Goal: Task Accomplishment & Management: Use online tool/utility

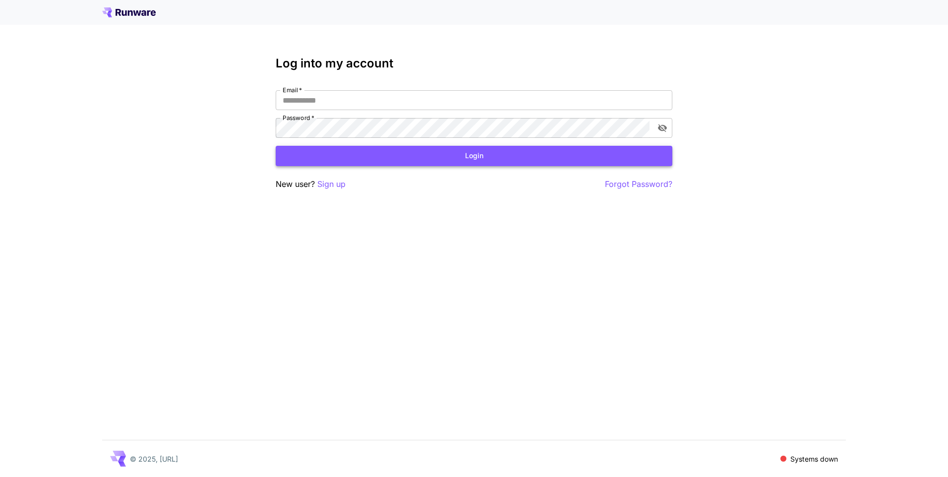
type input "**********"
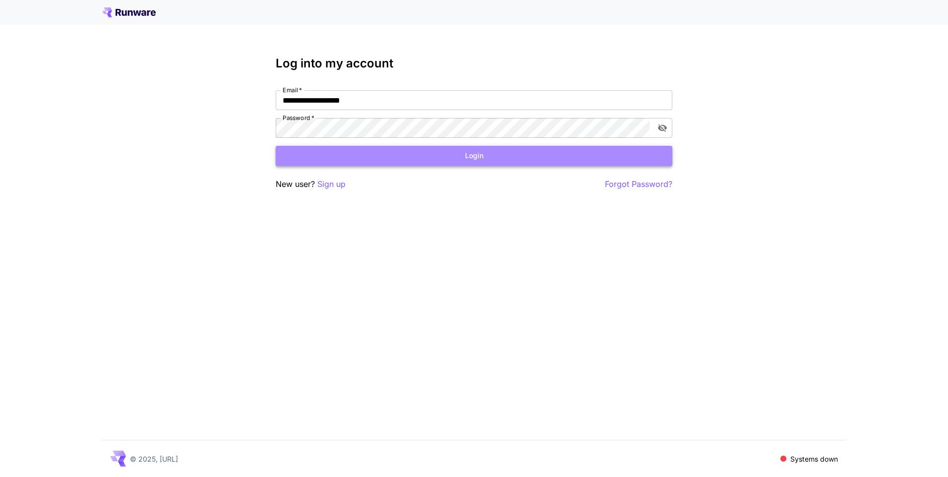
click at [468, 155] on button "Login" at bounding box center [474, 156] width 397 height 20
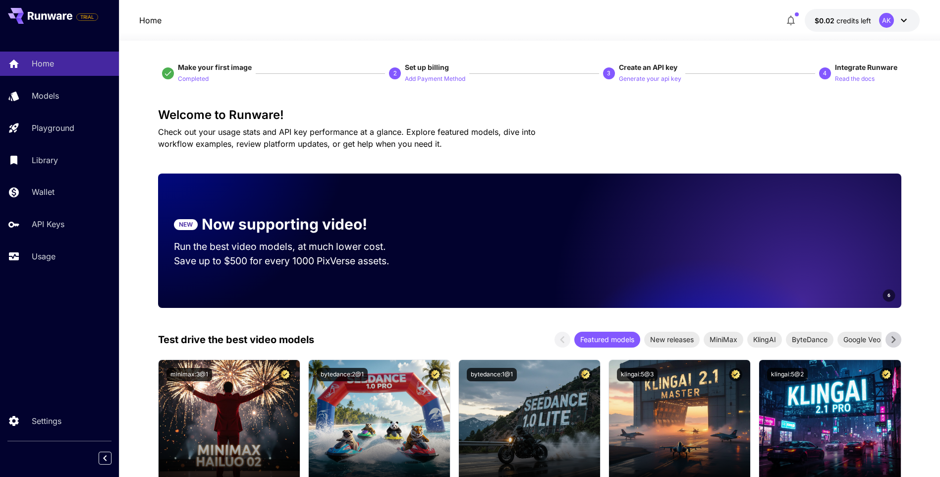
click at [557, 12] on div "Home $0.02 credits left AK" at bounding box center [529, 20] width 780 height 23
click at [661, 79] on p "Generate your api key" at bounding box center [650, 78] width 62 height 9
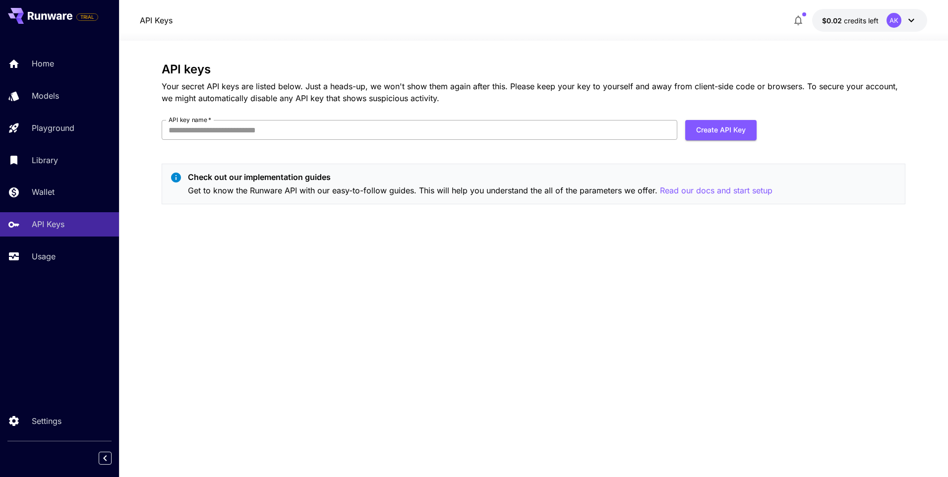
click at [221, 130] on input "API key name   *" at bounding box center [420, 130] width 516 height 20
click at [376, 130] on input "API key name   *" at bounding box center [420, 130] width 516 height 20
click at [542, 100] on p "Your secret API keys are listed below. Just a heads-up, we won't show them agai…" at bounding box center [534, 92] width 744 height 24
click at [316, 130] on input "API key name   *" at bounding box center [420, 130] width 516 height 20
click at [403, 93] on p "Your secret API keys are listed below. Just a heads-up, we won't show them agai…" at bounding box center [534, 92] width 744 height 24
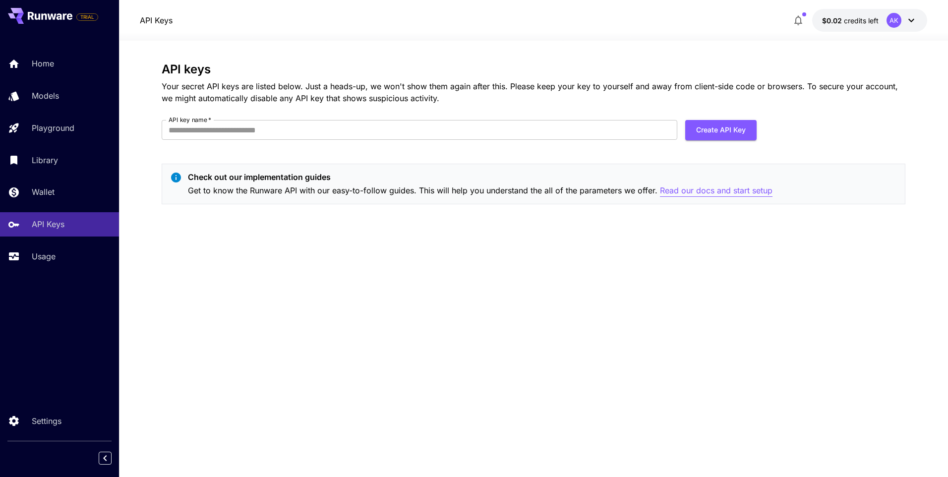
click at [733, 190] on p "Read our docs and start setup" at bounding box center [716, 190] width 113 height 12
click at [716, 132] on button "Create API Key" at bounding box center [720, 130] width 71 height 20
click at [510, 129] on input "API key name   *" at bounding box center [420, 130] width 516 height 20
type input "**********"
click at [735, 131] on button "Create API Key" at bounding box center [720, 130] width 71 height 20
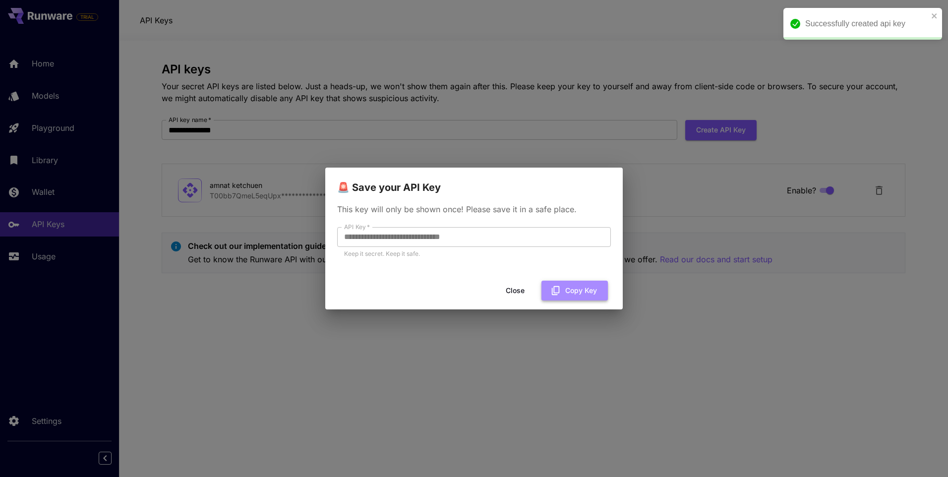
click at [573, 288] on button "Copy Key" at bounding box center [574, 291] width 66 height 20
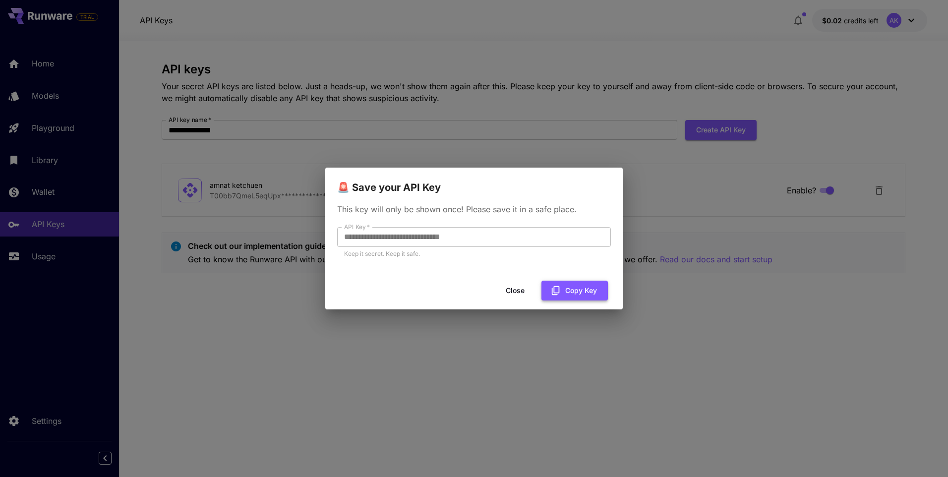
click at [582, 291] on button "Copy Key" at bounding box center [574, 291] width 66 height 20
click at [512, 289] on button "Close" at bounding box center [515, 291] width 45 height 20
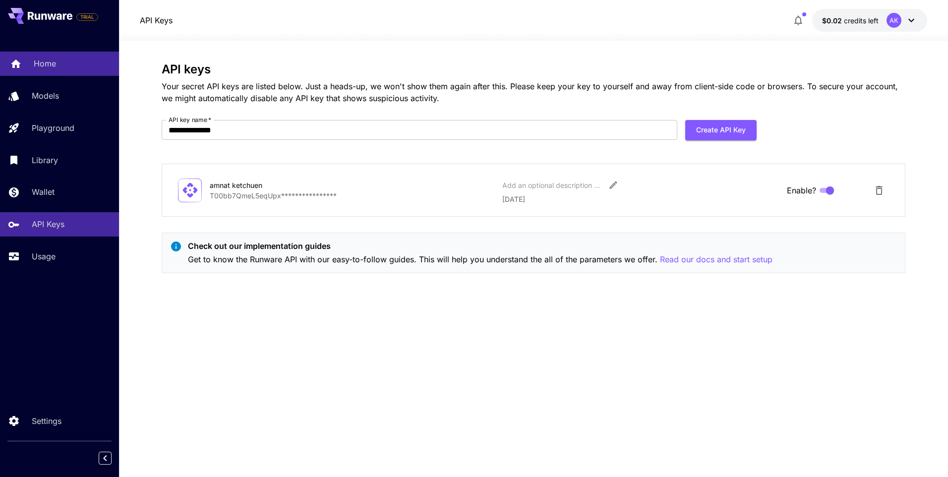
click at [40, 63] on p "Home" at bounding box center [45, 64] width 22 height 12
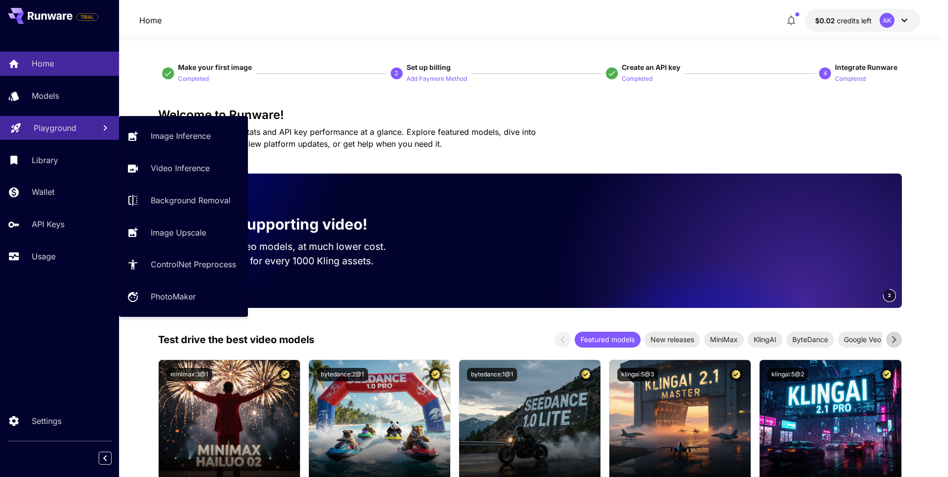
click at [54, 130] on p "Playground" at bounding box center [55, 128] width 43 height 12
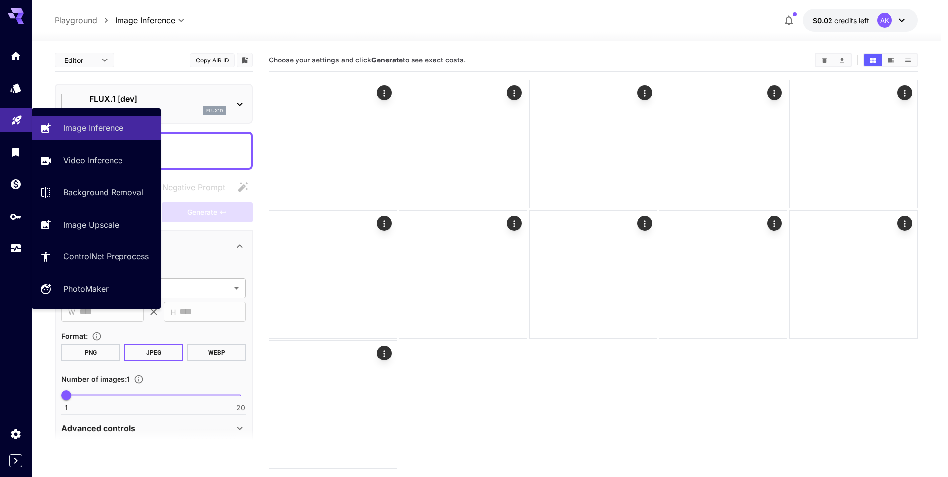
type input "**********"
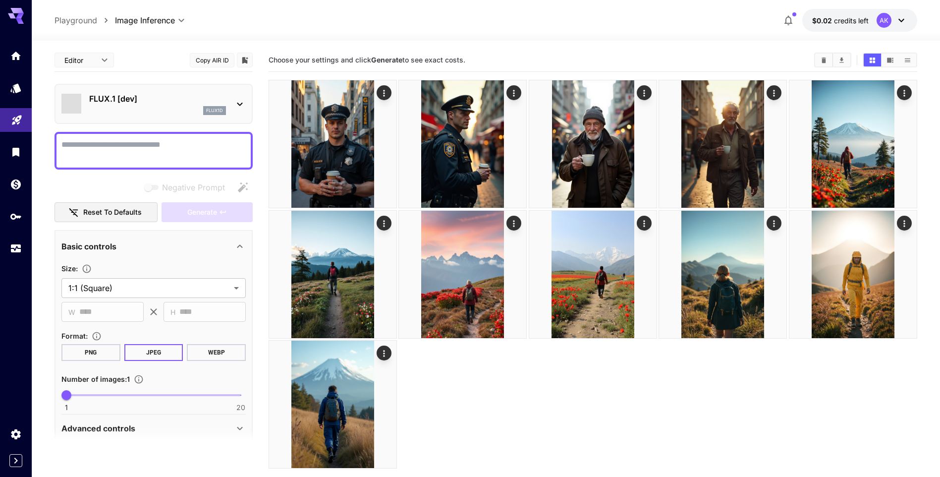
click at [130, 103] on p "FLUX.1 [dev]" at bounding box center [157, 99] width 137 height 12
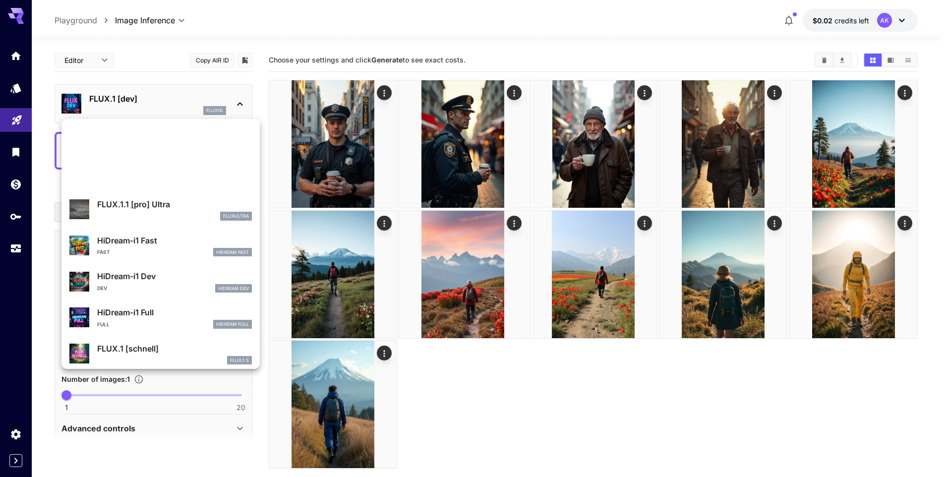
scroll to position [766, 0]
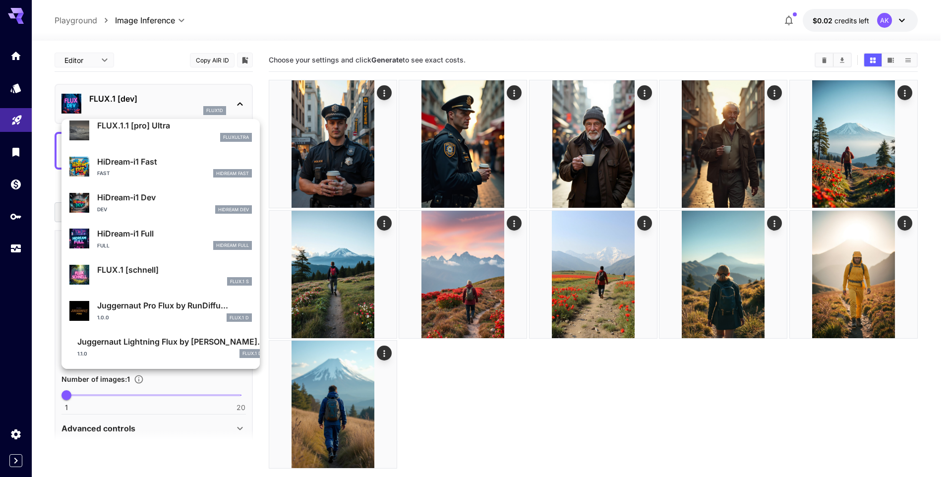
click at [163, 339] on p "Juggernaut Lightning Flux by Ru..." at bounding box center [170, 342] width 187 height 12
type input "*"
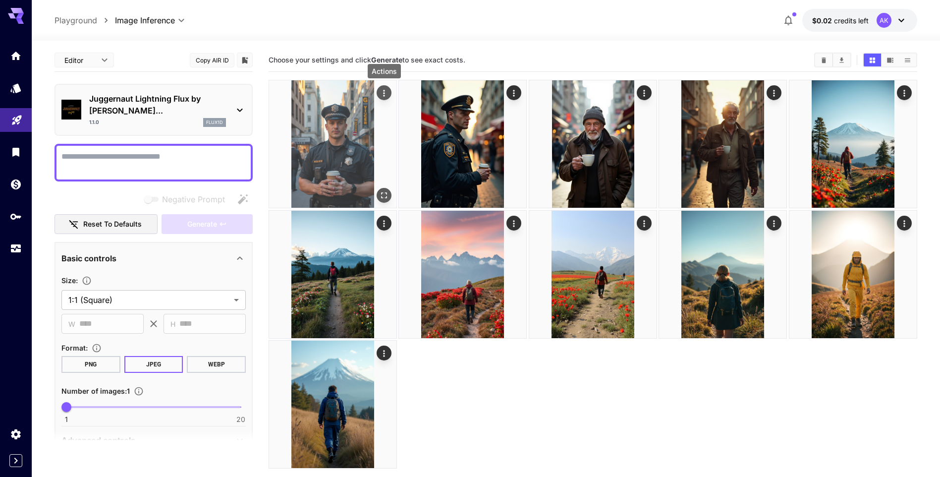
click at [386, 91] on icon "Actions" at bounding box center [384, 93] width 10 height 10
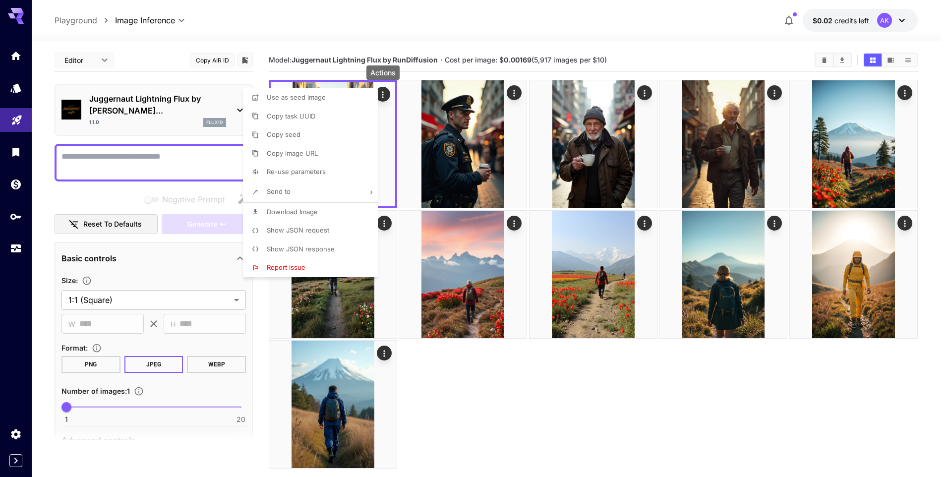
click at [310, 230] on span "Show JSON request" at bounding box center [298, 230] width 62 height 8
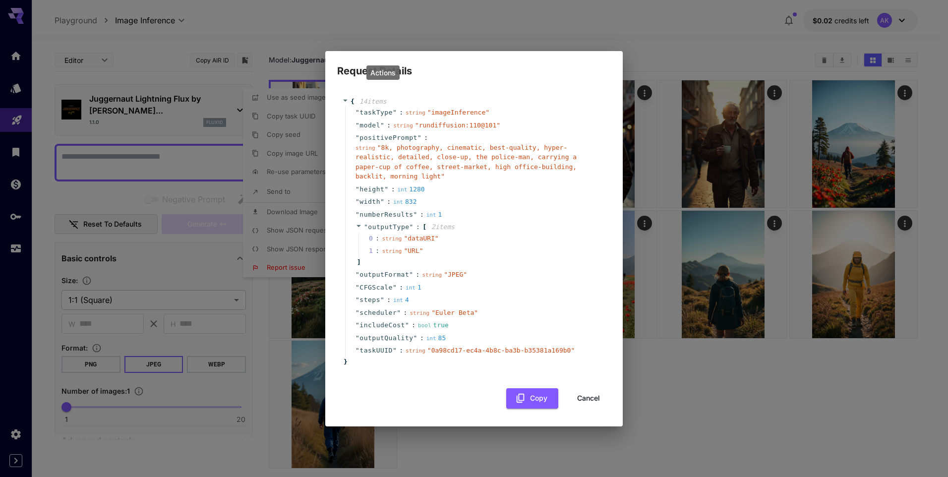
click at [599, 390] on button "Cancel" at bounding box center [588, 398] width 45 height 20
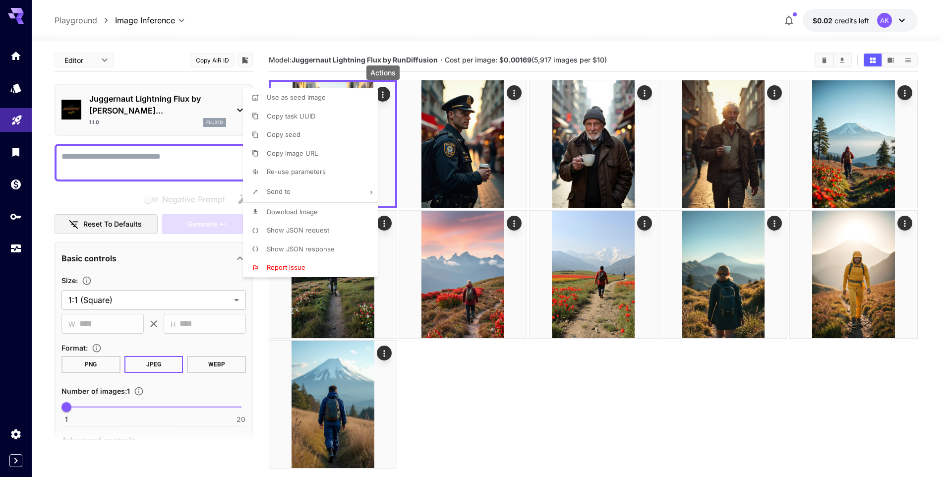
click at [166, 102] on div at bounding box center [474, 238] width 948 height 477
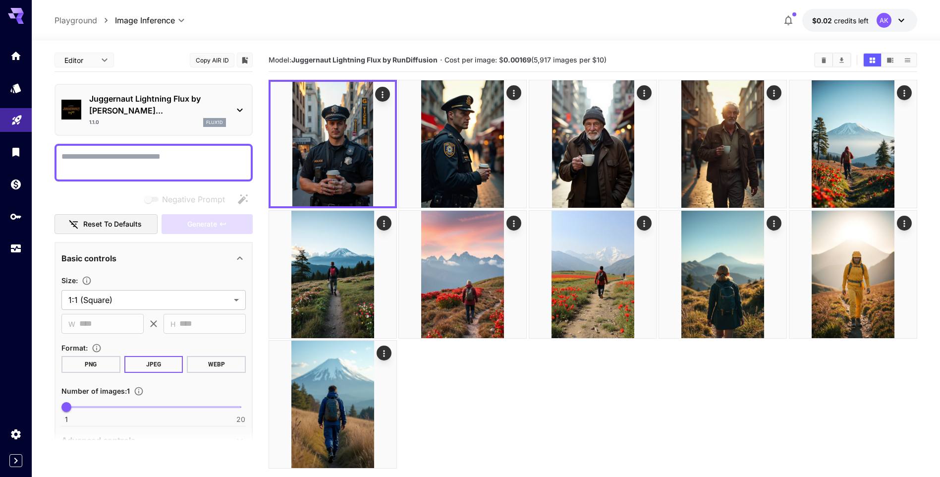
click at [166, 102] on p "Juggernaut Lightning Flux by Ru..." at bounding box center [157, 105] width 137 height 24
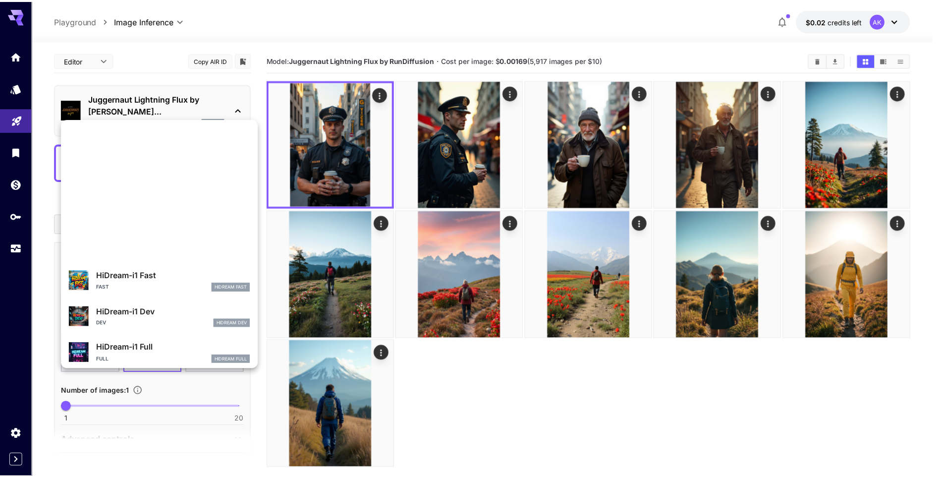
scroll to position [766, 0]
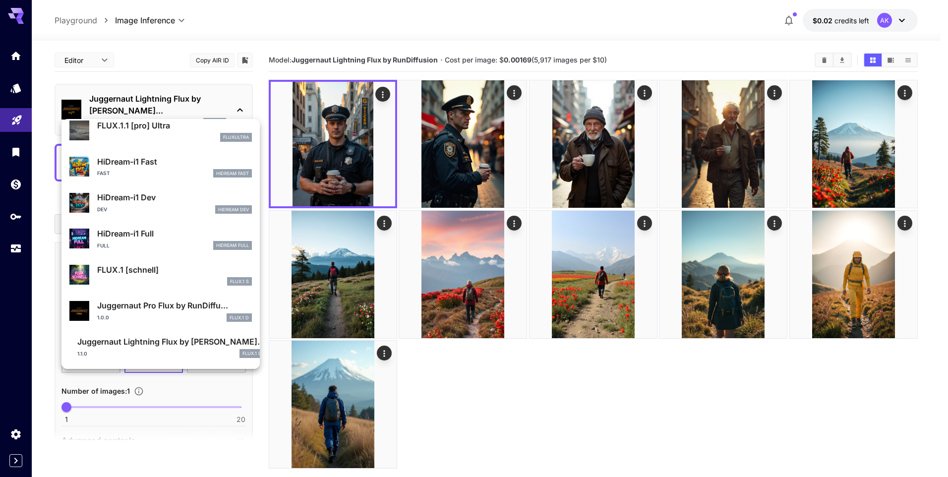
click at [520, 412] on div at bounding box center [474, 238] width 948 height 477
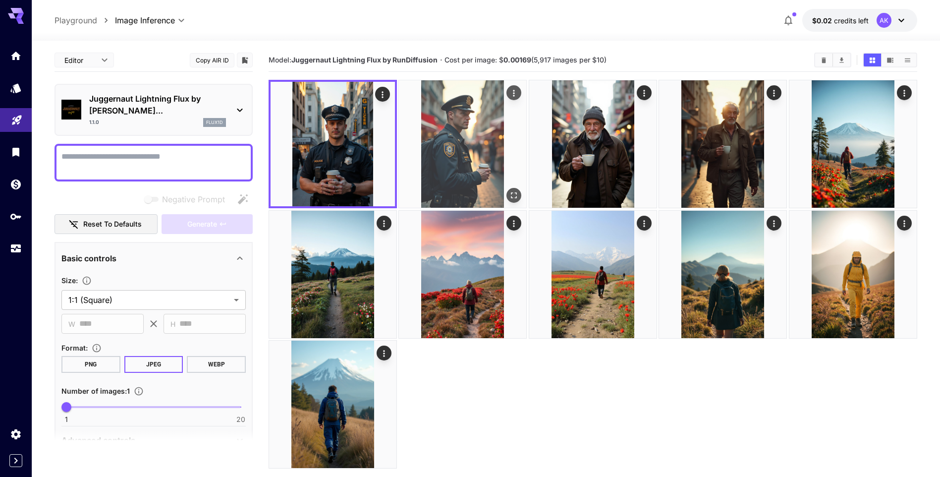
click at [513, 92] on icon "Actions" at bounding box center [515, 93] width 10 height 10
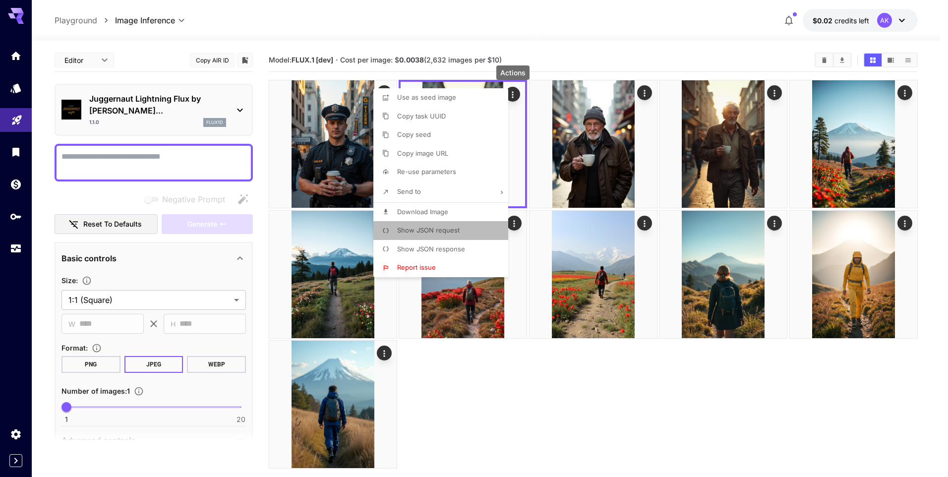
click at [437, 229] on span "Show JSON request" at bounding box center [428, 230] width 62 height 8
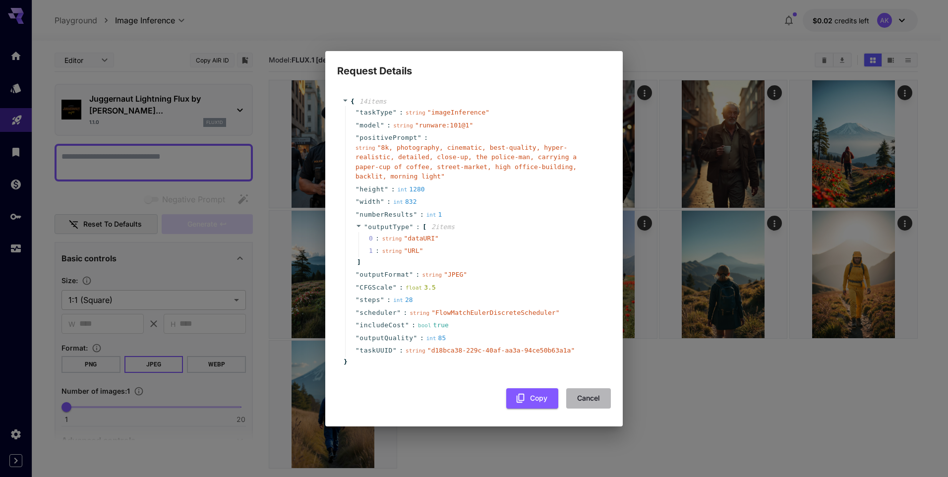
click at [585, 394] on button "Cancel" at bounding box center [588, 398] width 45 height 20
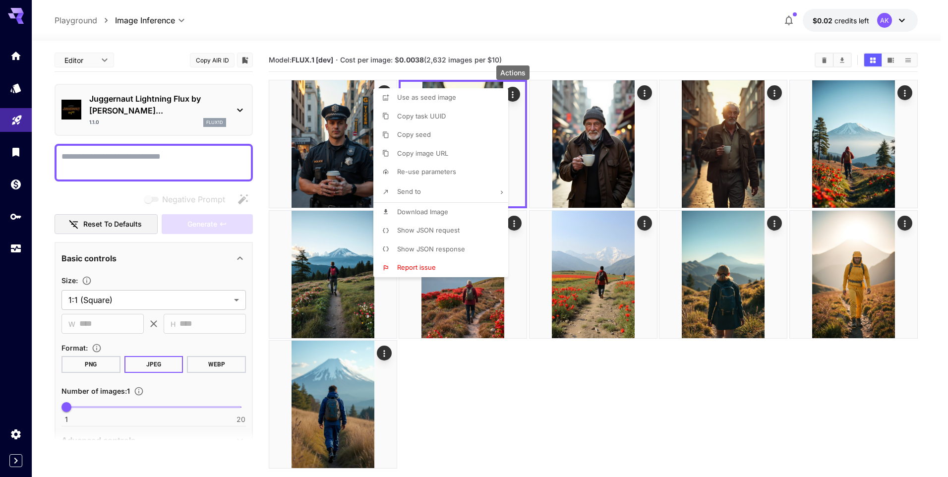
click at [698, 23] on div at bounding box center [474, 238] width 948 height 477
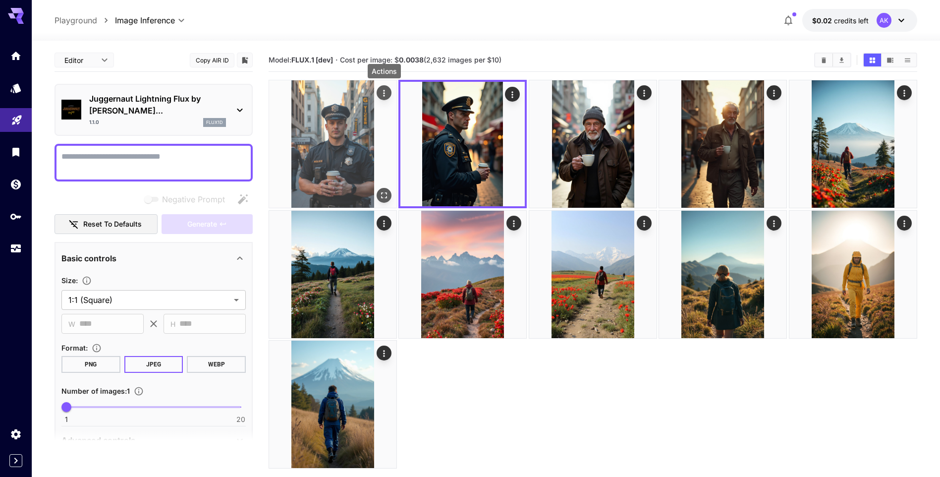
click at [383, 92] on icon "Actions" at bounding box center [384, 93] width 10 height 10
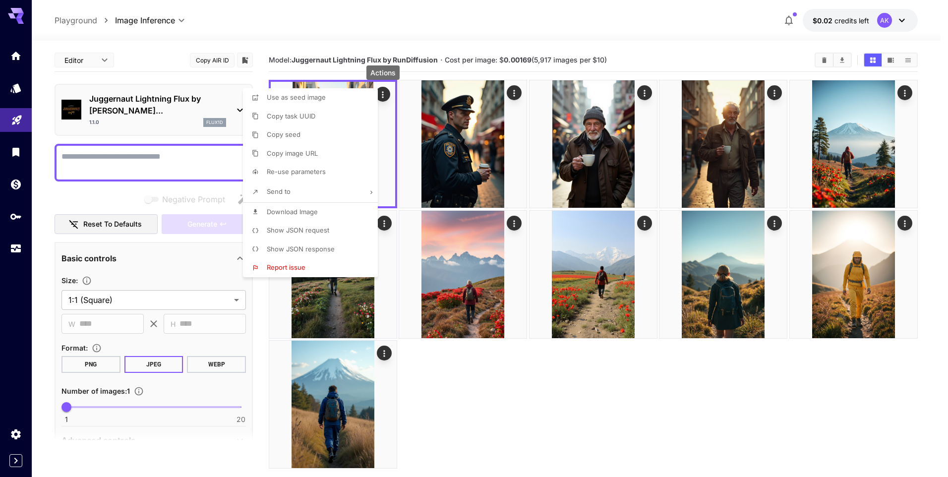
click at [292, 232] on span "Show JSON request" at bounding box center [298, 230] width 62 height 8
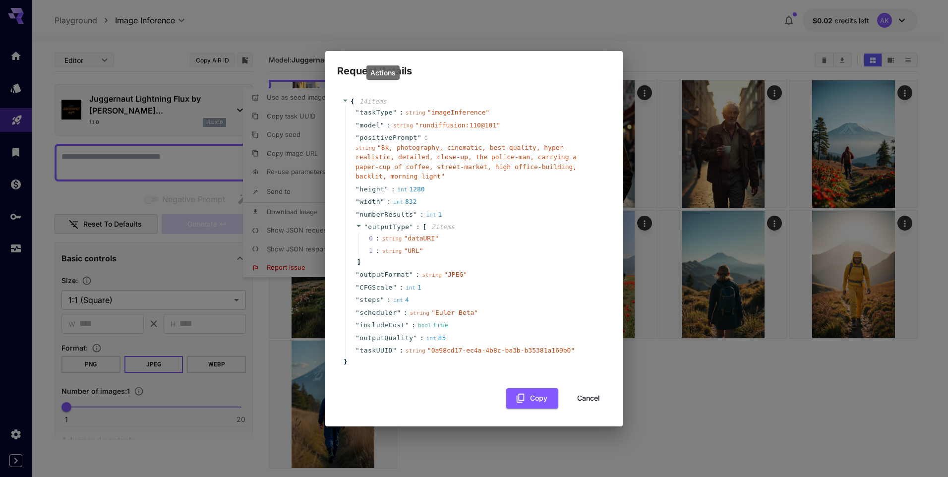
click at [700, 32] on div "Request Details { 14 item s " taskType " : string " imageInference " " model " …" at bounding box center [474, 238] width 948 height 477
click at [589, 395] on button "Cancel" at bounding box center [588, 398] width 45 height 20
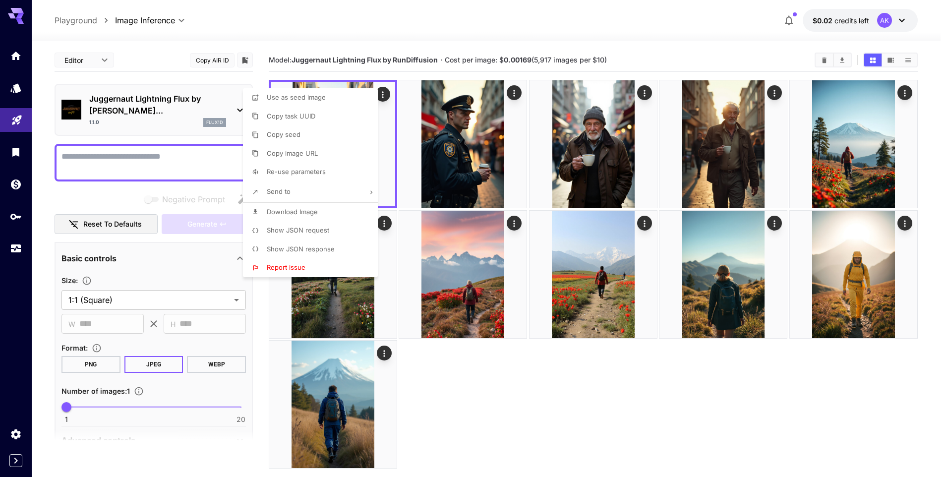
click at [845, 19] on div at bounding box center [474, 238] width 948 height 477
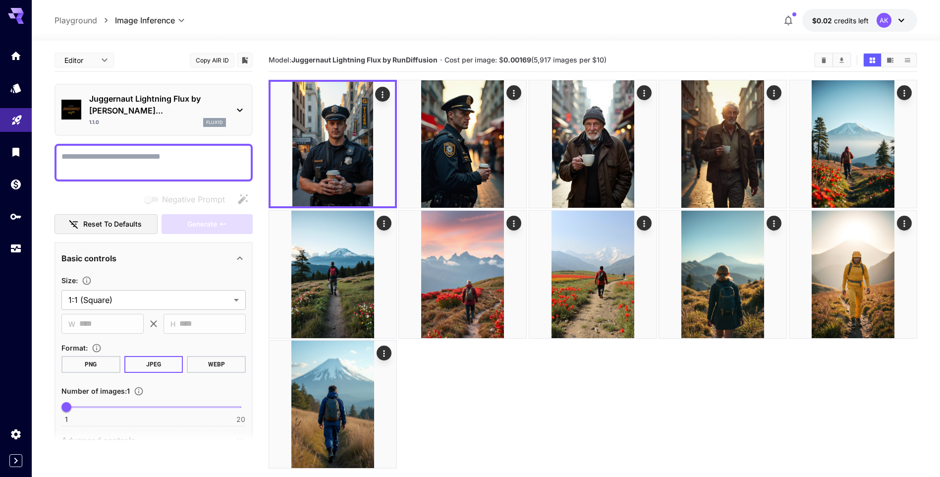
click at [887, 19] on div "AK" at bounding box center [884, 20] width 15 height 15
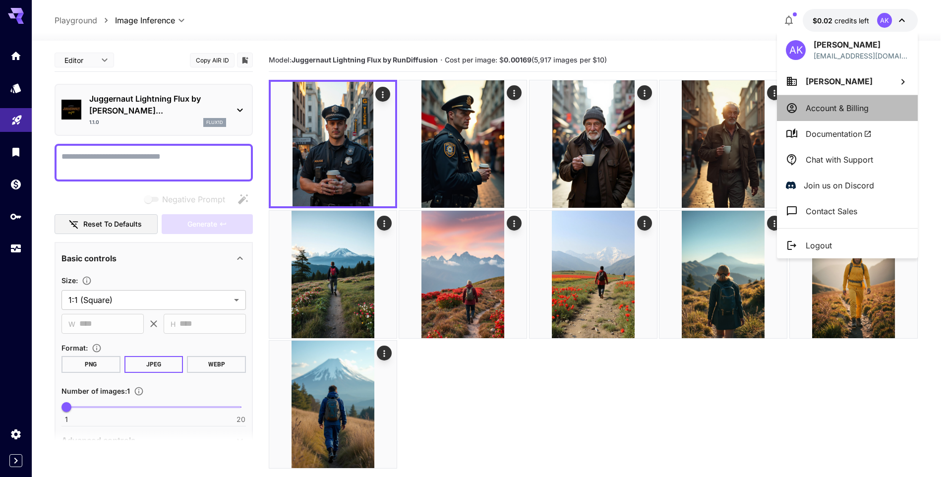
click at [851, 108] on p "Account & Billing" at bounding box center [837, 108] width 63 height 12
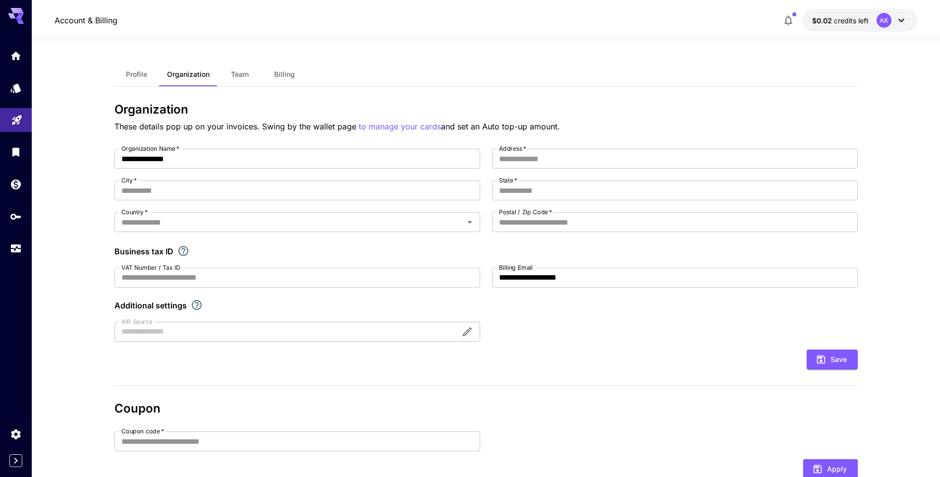
click at [279, 72] on span "Billing" at bounding box center [284, 74] width 21 height 9
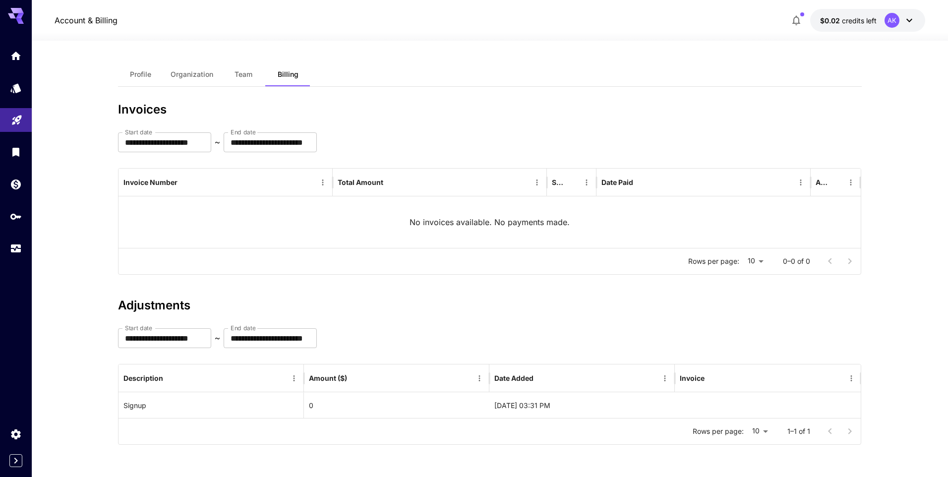
click at [579, 89] on div "**********" at bounding box center [490, 258] width 744 height 393
click at [141, 74] on span "Profile" at bounding box center [140, 74] width 21 height 9
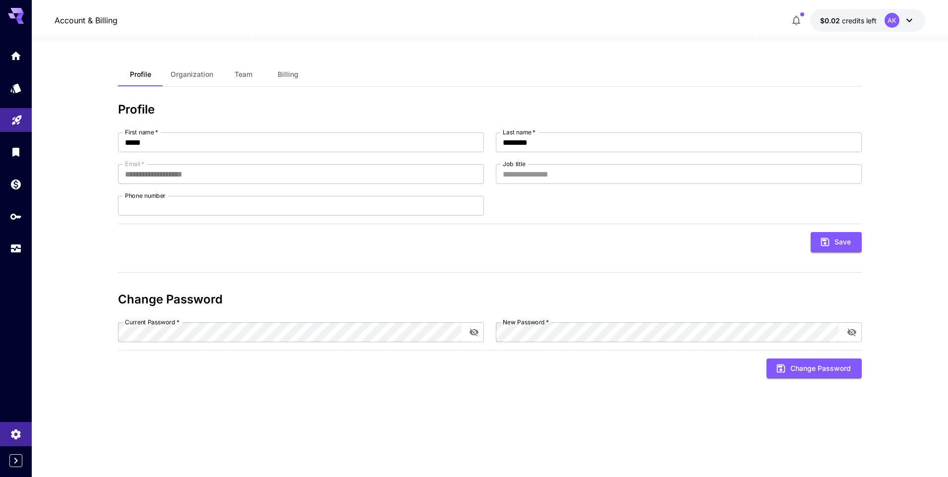
click at [202, 74] on span "Organization" at bounding box center [192, 74] width 43 height 9
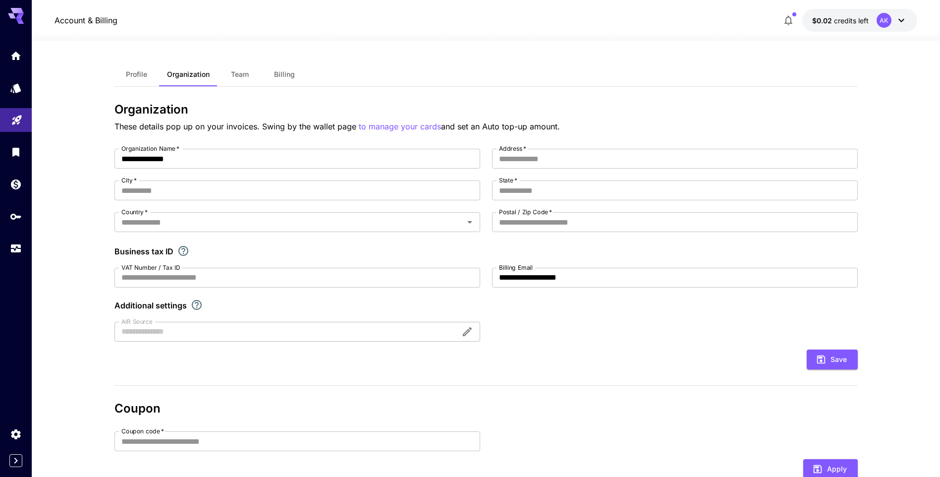
click at [237, 74] on span "Team" at bounding box center [240, 74] width 18 height 9
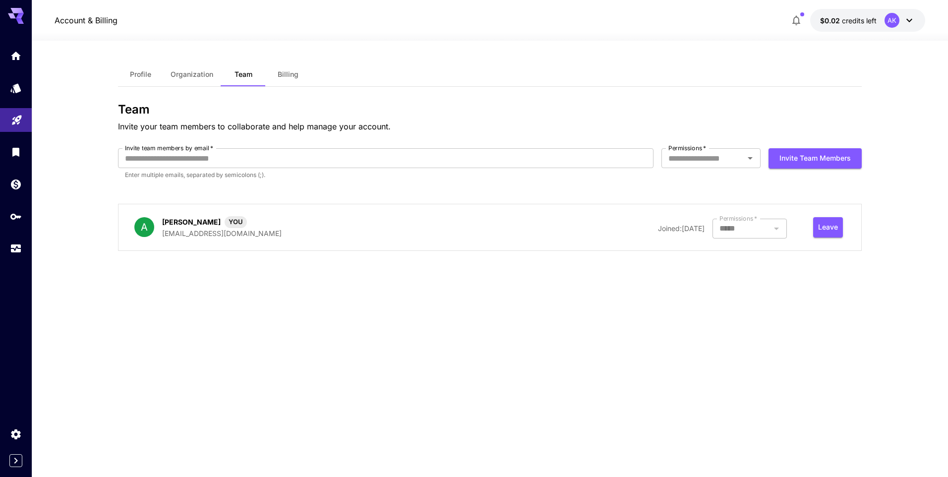
click at [613, 54] on div "Profile Organization Team Billing Team Invite your team members to collaborate …" at bounding box center [490, 259] width 744 height 436
click at [458, 77] on div "Profile Organization Team Billing" at bounding box center [490, 74] width 744 height 24
drag, startPoint x: 10, startPoint y: 54, endPoint x: 93, endPoint y: 69, distance: 84.1
click at [10, 54] on icon "Home" at bounding box center [16, 53] width 12 height 12
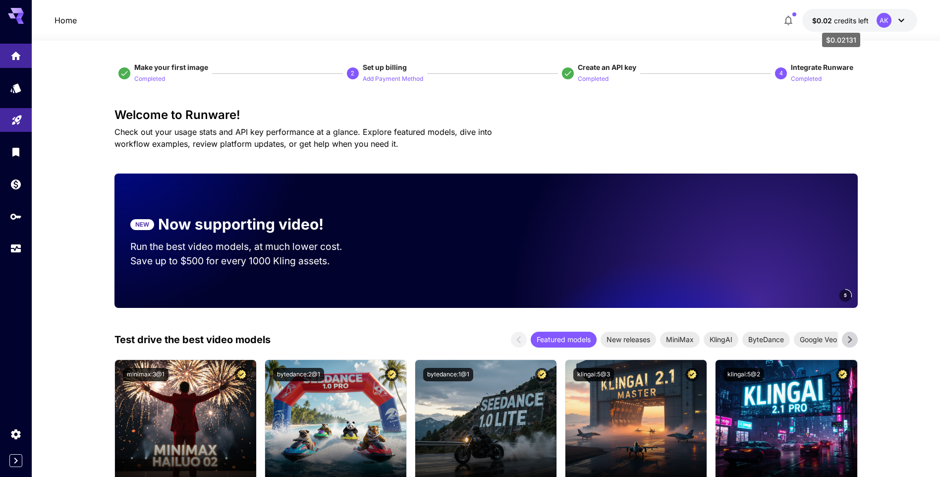
click at [847, 18] on span "credits left" at bounding box center [851, 20] width 35 height 8
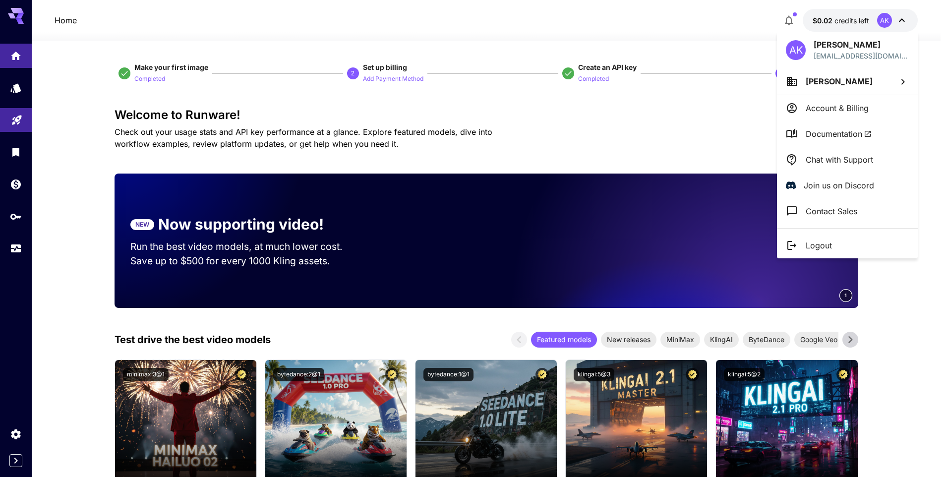
click at [717, 23] on div at bounding box center [474, 238] width 948 height 477
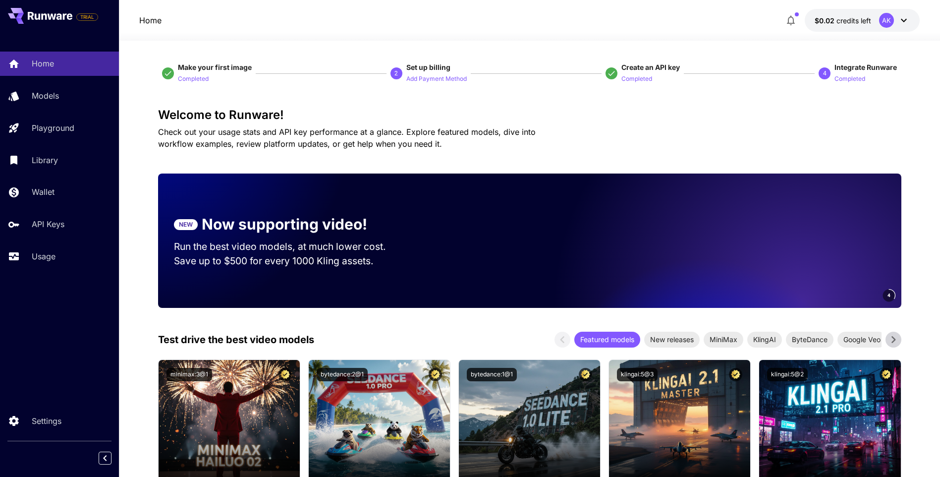
click at [519, 23] on div "Home $0.02 credits left AK" at bounding box center [529, 20] width 780 height 23
click at [660, 22] on div "Home $0.02 credits left AK" at bounding box center [529, 20] width 780 height 23
click at [832, 19] on span "$0.02" at bounding box center [826, 20] width 22 height 8
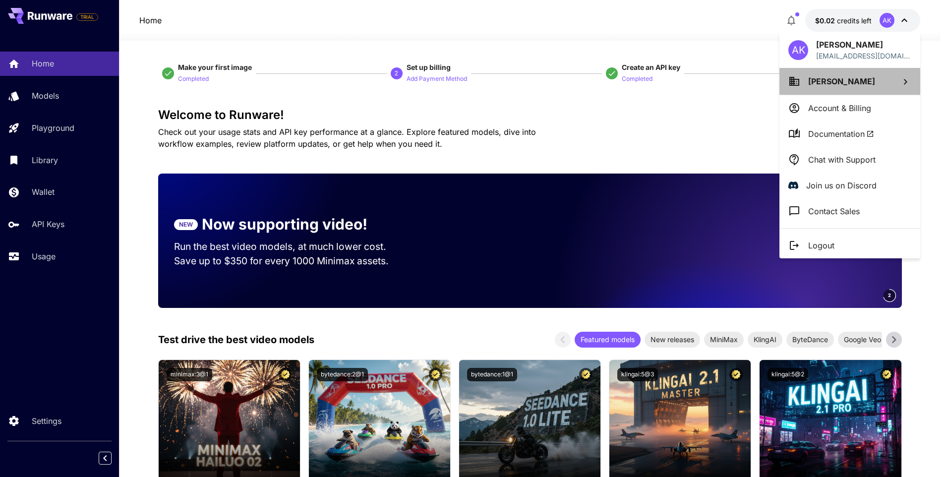
click at [893, 80] on li "Amnat Ketchuen" at bounding box center [849, 81] width 141 height 27
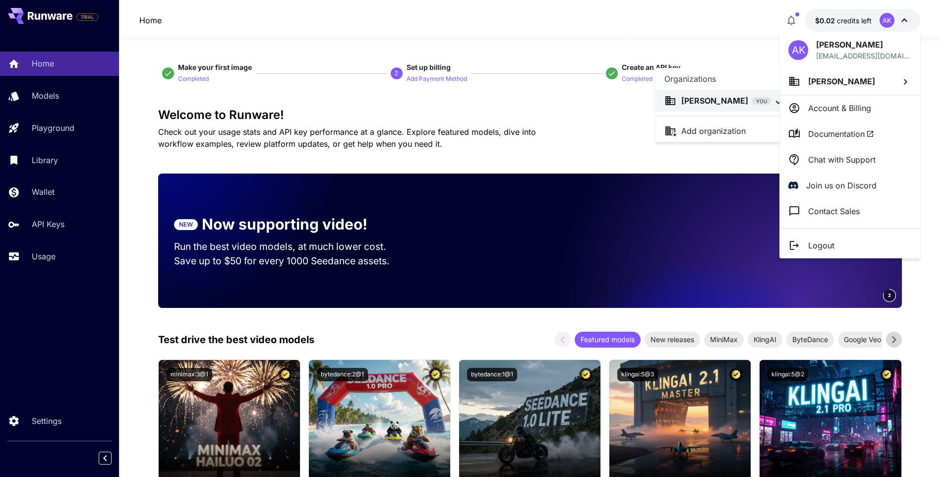
click at [690, 13] on div at bounding box center [474, 238] width 948 height 477
click at [694, 12] on div at bounding box center [474, 238] width 948 height 477
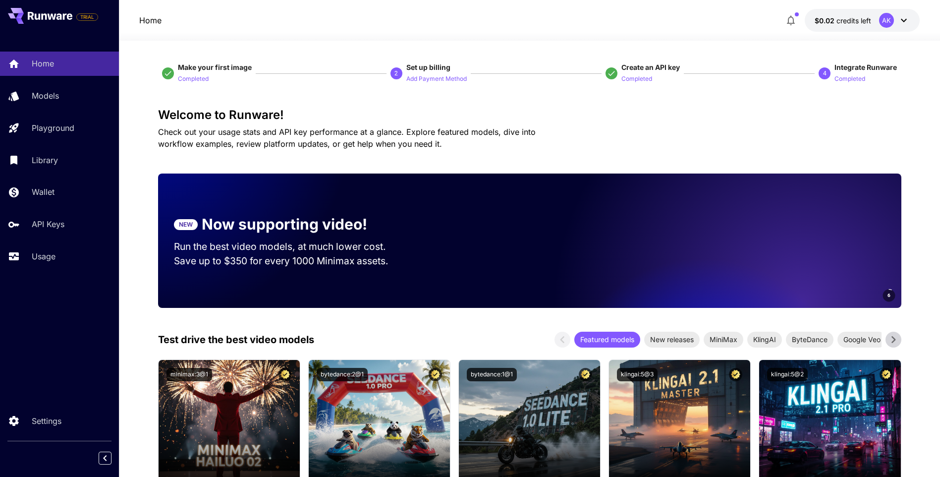
click at [579, 17] on div "Home $0.02 credits left AK" at bounding box center [529, 20] width 780 height 23
click at [647, 19] on div "Home $0.02 credits left AK" at bounding box center [529, 20] width 780 height 23
click at [564, 22] on div "Home $0.02 credits left AK" at bounding box center [529, 20] width 780 height 23
click at [502, 14] on div "Home $0.02 credits left AK" at bounding box center [529, 20] width 780 height 23
click at [436, 12] on div "Home $0.02 credits left AK" at bounding box center [529, 20] width 780 height 23
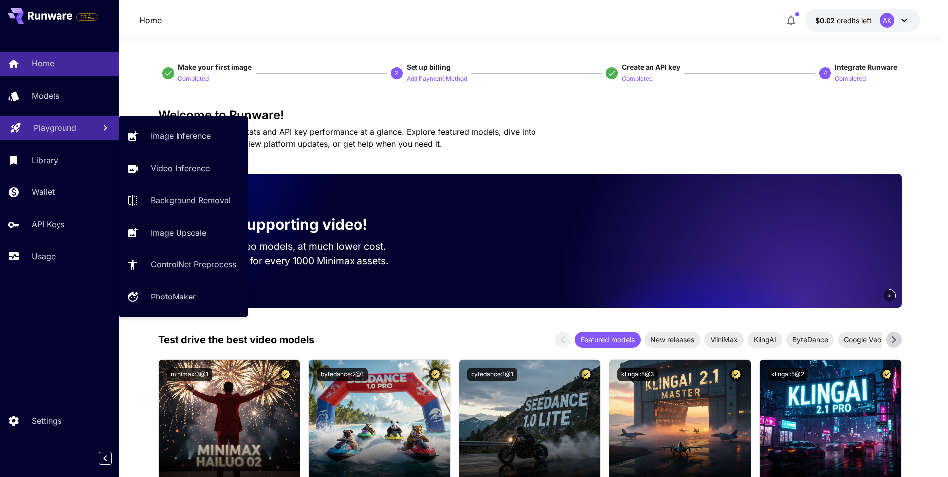
click at [49, 129] on p "Playground" at bounding box center [55, 128] width 43 height 12
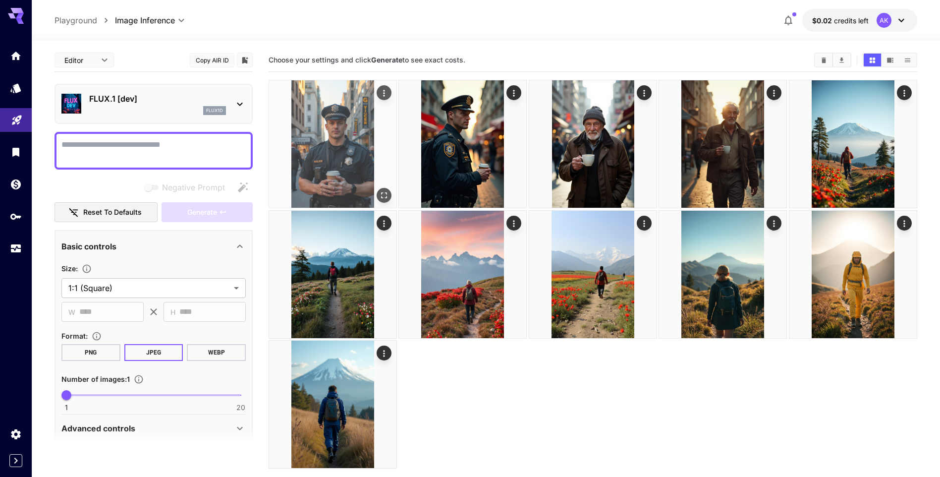
click at [387, 94] on icon "Actions" at bounding box center [384, 93] width 10 height 10
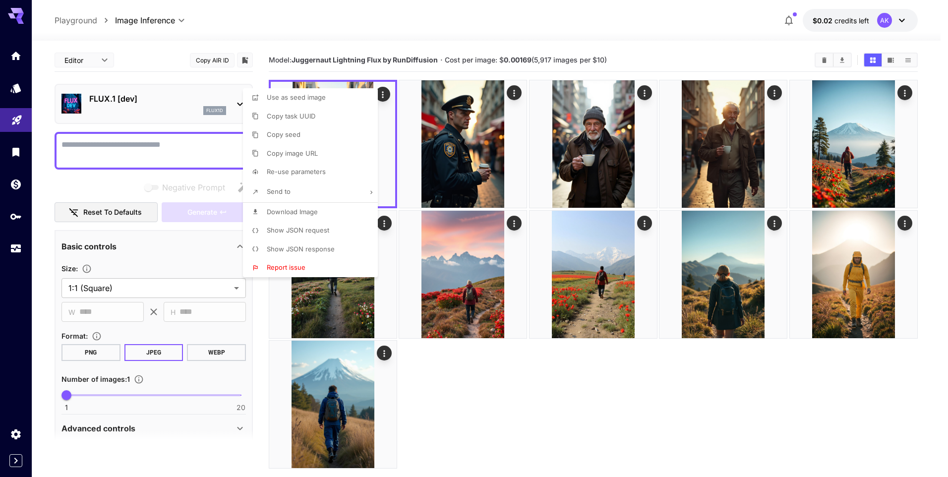
click at [676, 8] on div at bounding box center [474, 238] width 948 height 477
